Goal: Transaction & Acquisition: Purchase product/service

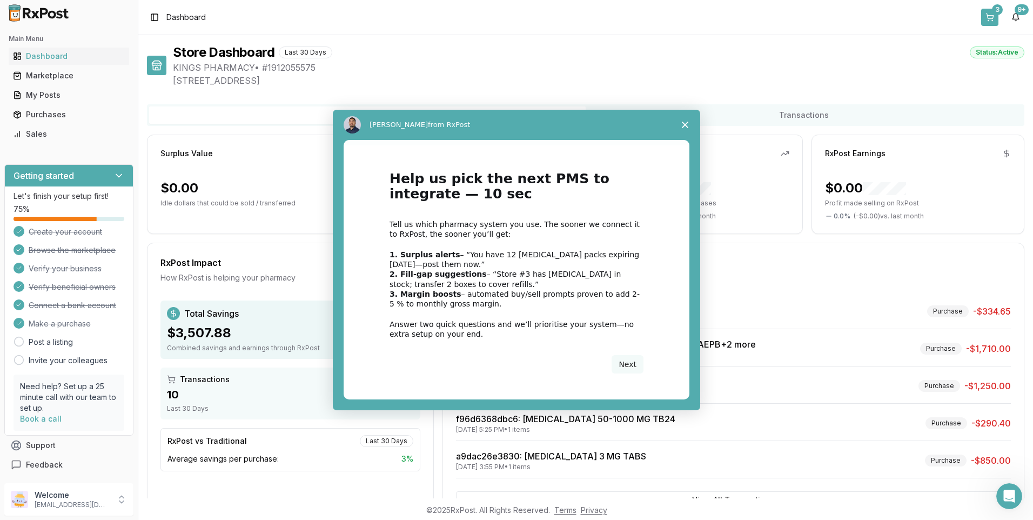
click at [996, 11] on div "Intercom messenger" at bounding box center [516, 260] width 1033 height 520
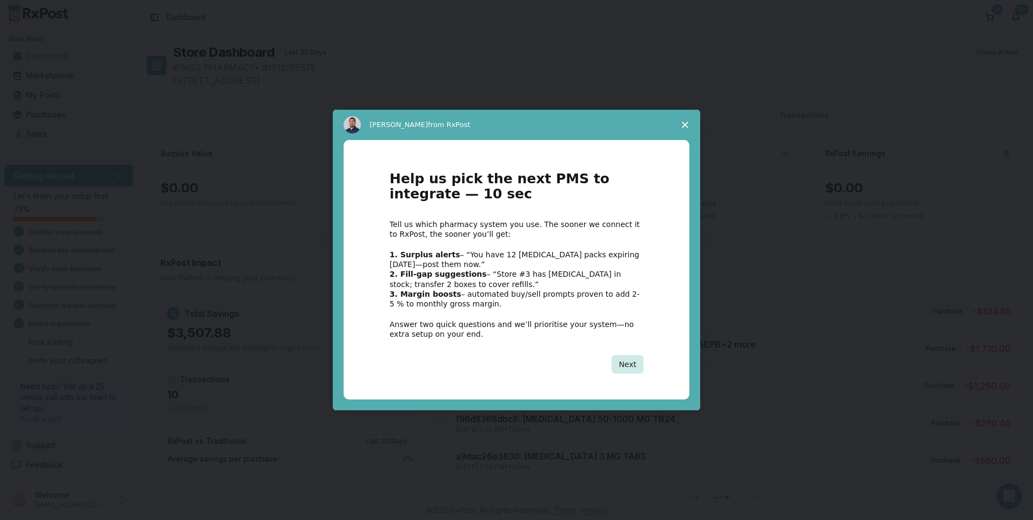
click at [630, 362] on button "Next" at bounding box center [628, 364] width 32 height 18
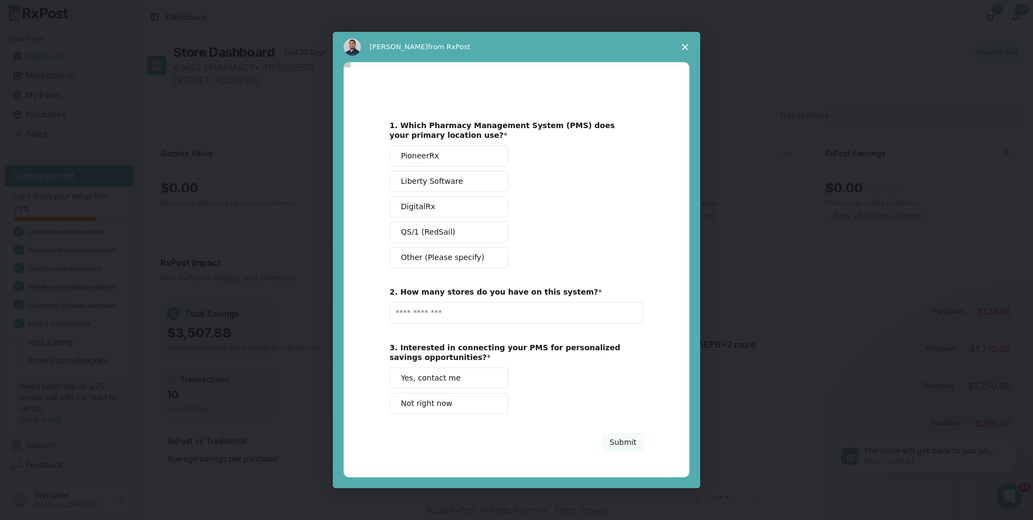
click at [682, 45] on icon "Close survey" at bounding box center [685, 47] width 6 height 6
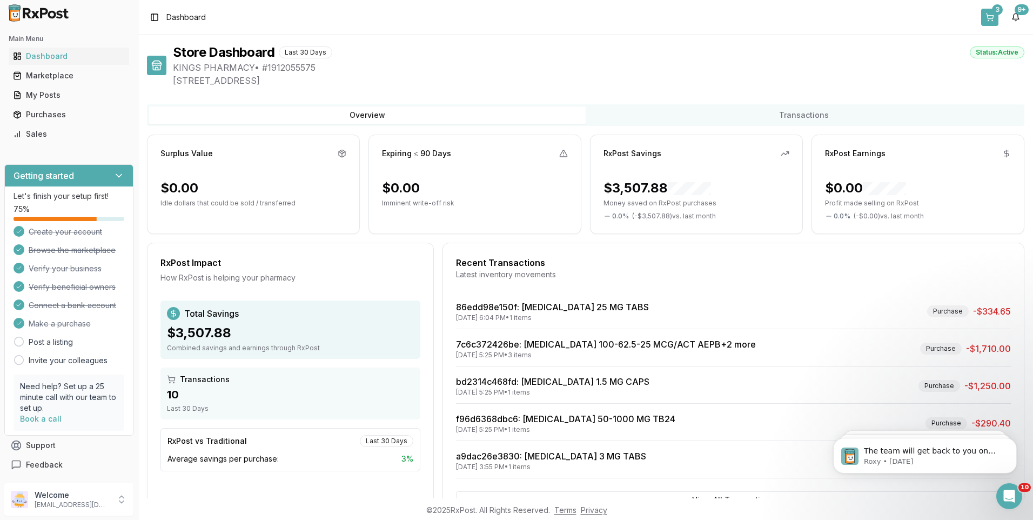
click at [996, 10] on div "3" at bounding box center [997, 9] width 11 height 11
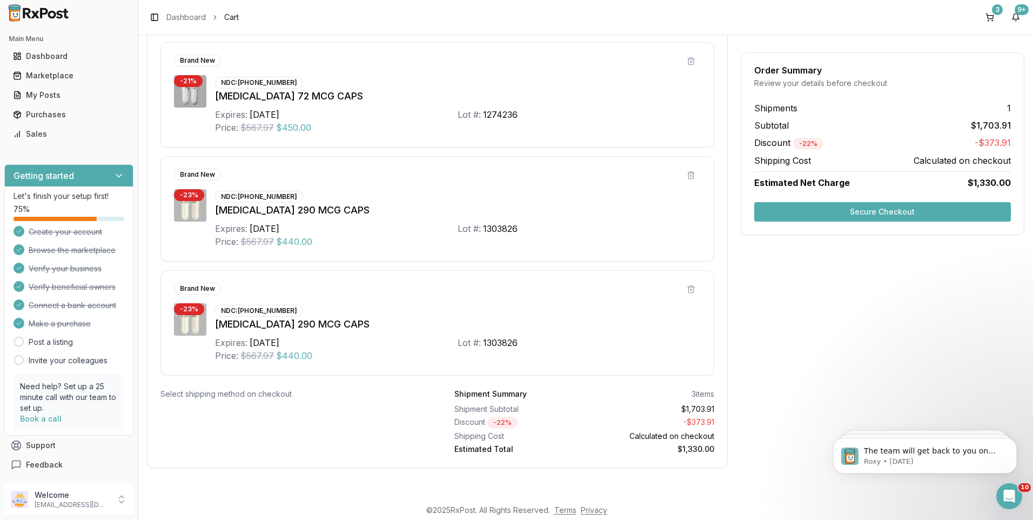
scroll to position [82, 0]
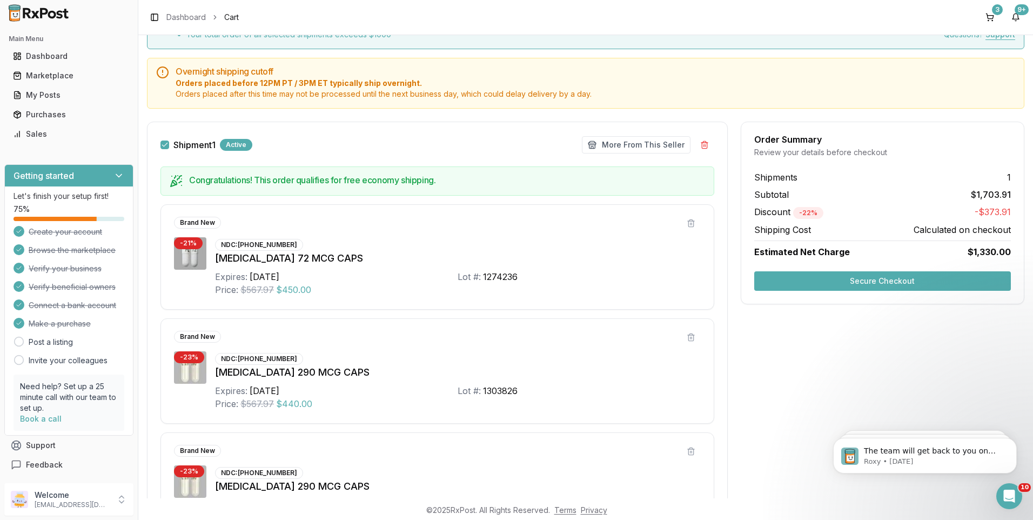
click at [879, 280] on button "Secure Checkout" at bounding box center [882, 280] width 257 height 19
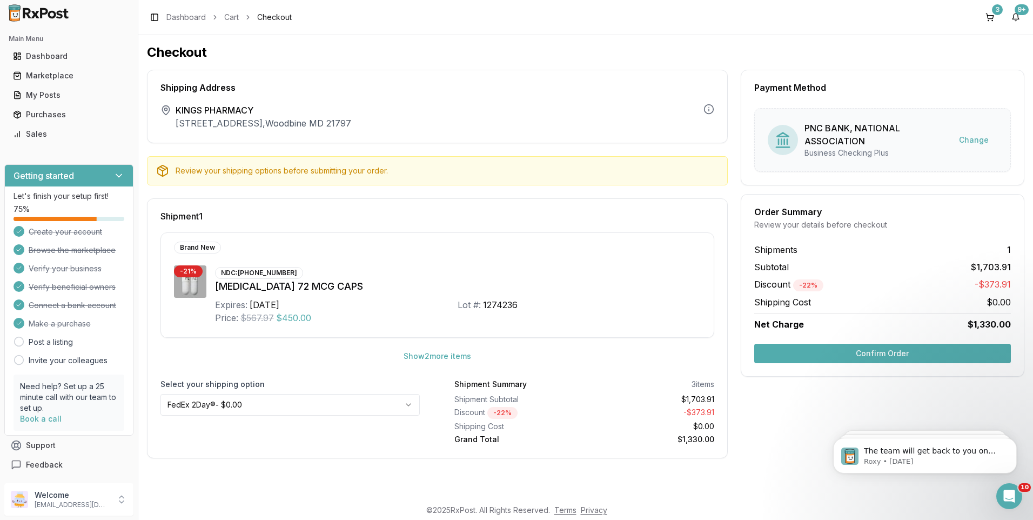
click at [900, 352] on button "Confirm Order" at bounding box center [882, 353] width 257 height 19
